Goal: Information Seeking & Learning: Learn about a topic

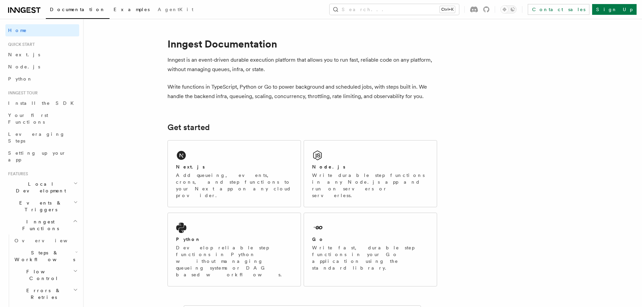
click at [114, 7] on span "Examples" at bounding box center [132, 9] width 36 height 5
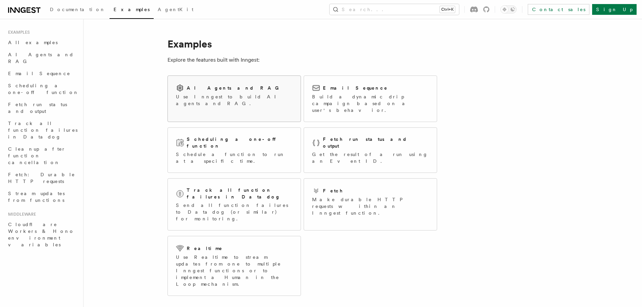
click at [230, 91] on div "AI Agents and RAG" at bounding box center [234, 88] width 117 height 8
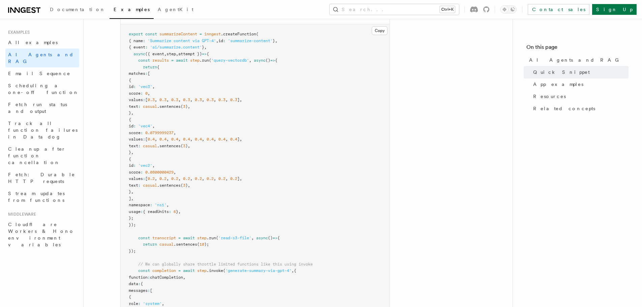
scroll to position [125, 0]
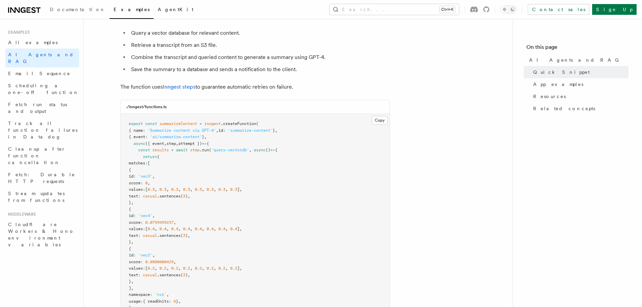
click at [158, 9] on span "AgentKit" at bounding box center [176, 9] width 36 height 5
